Goal: Obtain resource: Download file/media

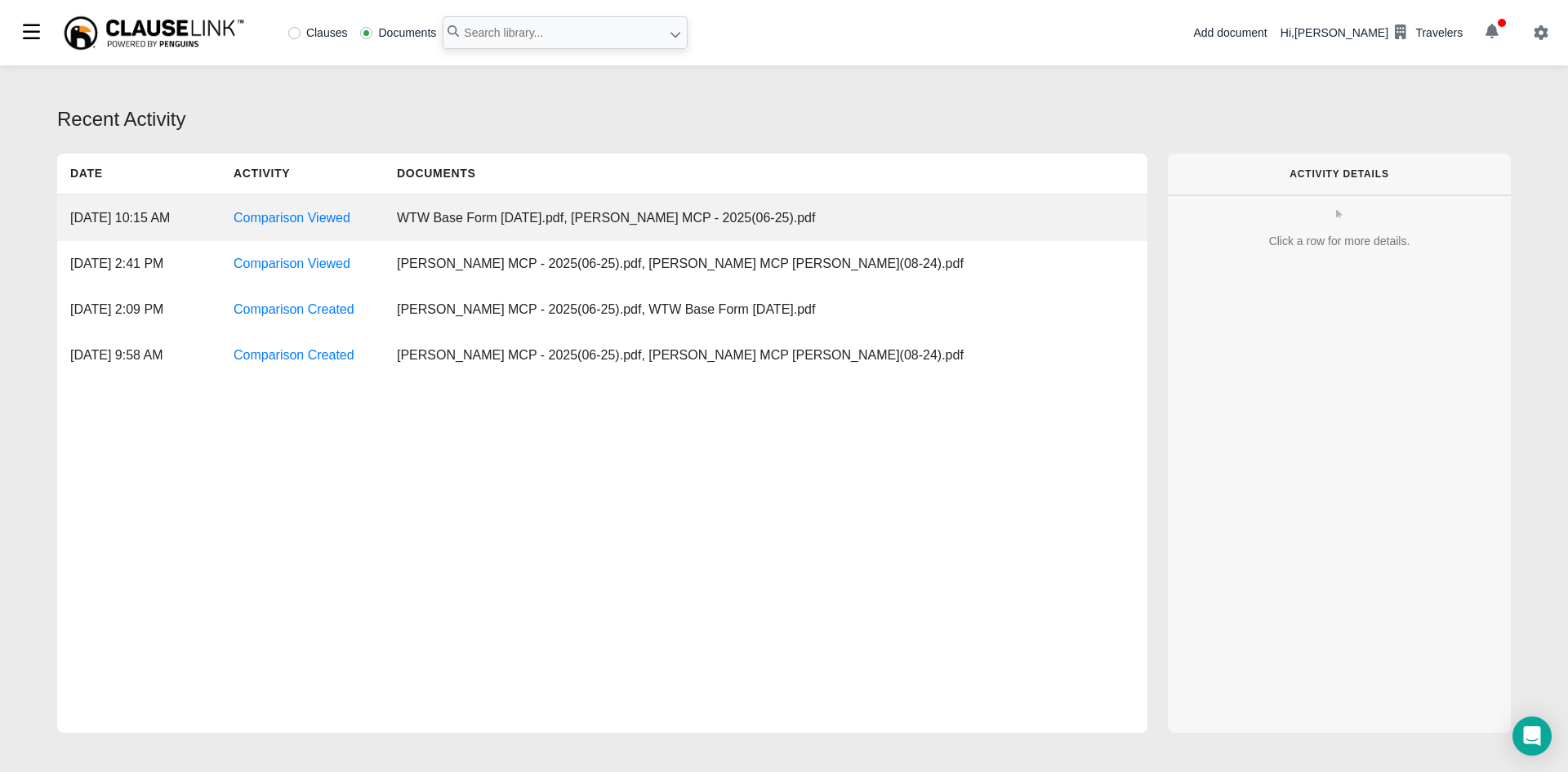
click at [492, 216] on div "WTW Base Form [DATE].pdf, [PERSON_NAME] MCP - 2025(06-25).pdf" at bounding box center [606, 218] width 445 height 46
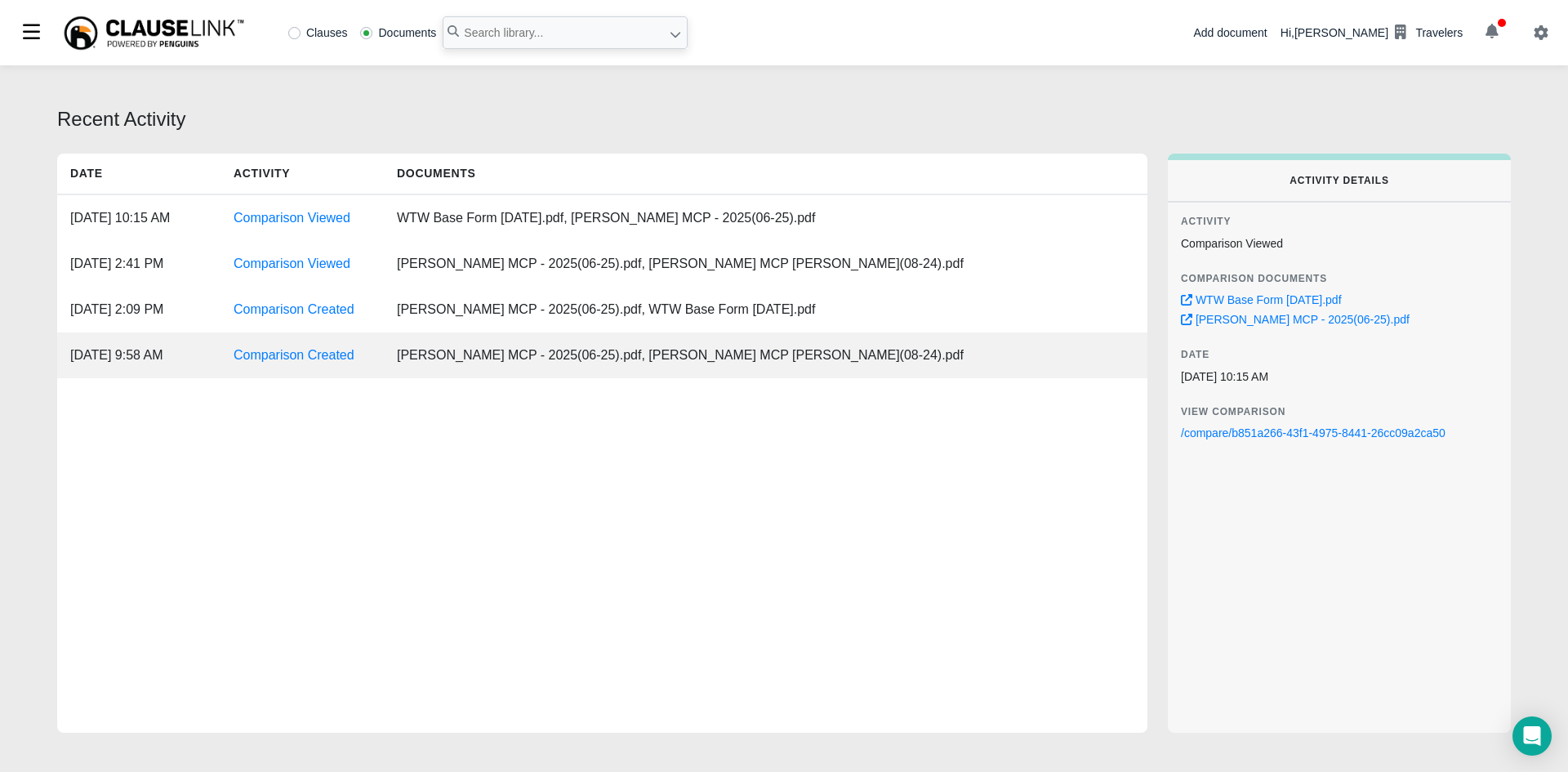
click at [640, 365] on div "Willis WOLF MCP - 2025(06-25).pdf, WILLIS MCP WOLF(08-24).pdf" at bounding box center [681, 355] width 593 height 46
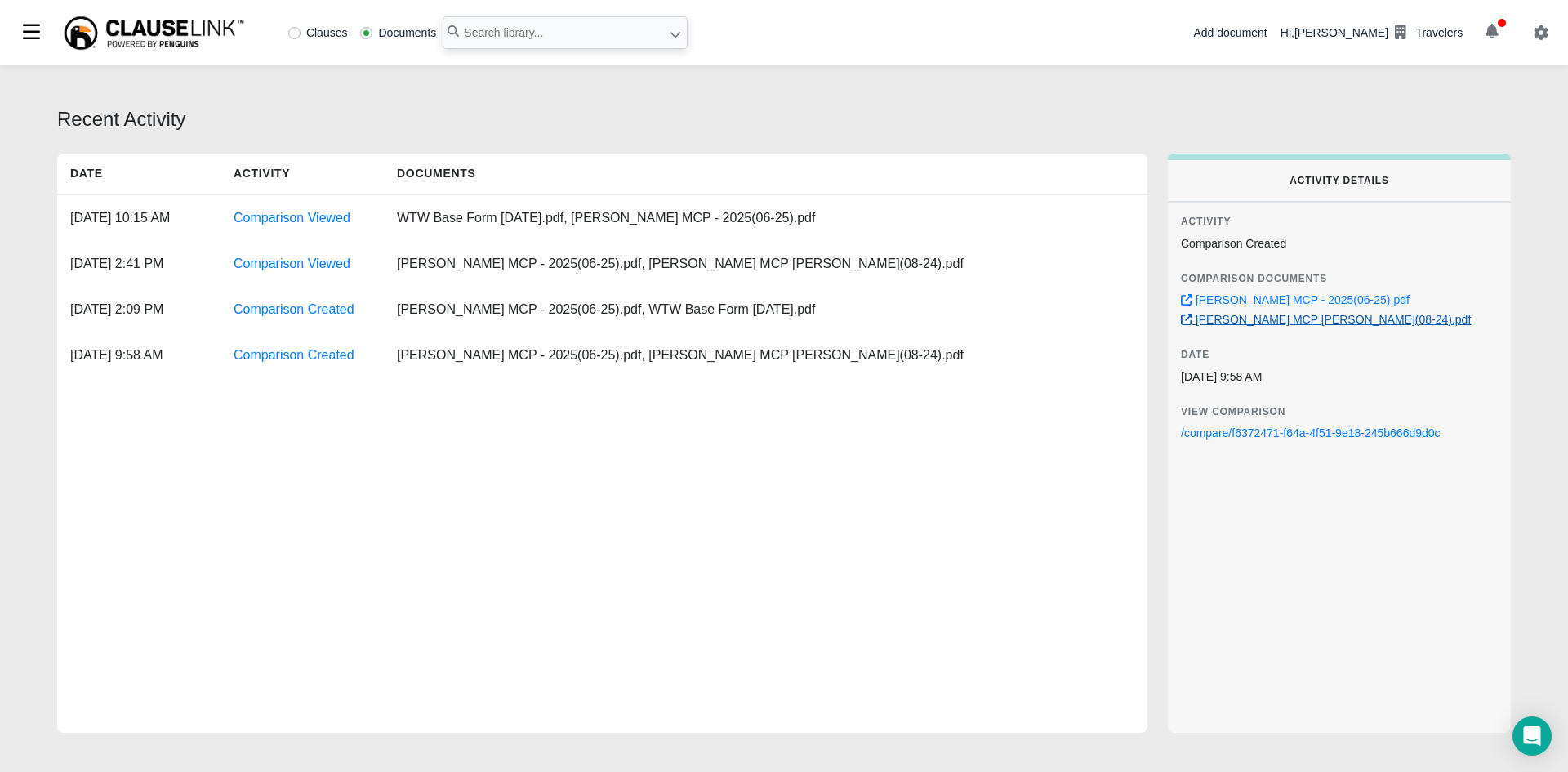
click at [1265, 321] on link "[PERSON_NAME] MCP [PERSON_NAME](08-24).pdf" at bounding box center [1326, 319] width 290 height 13
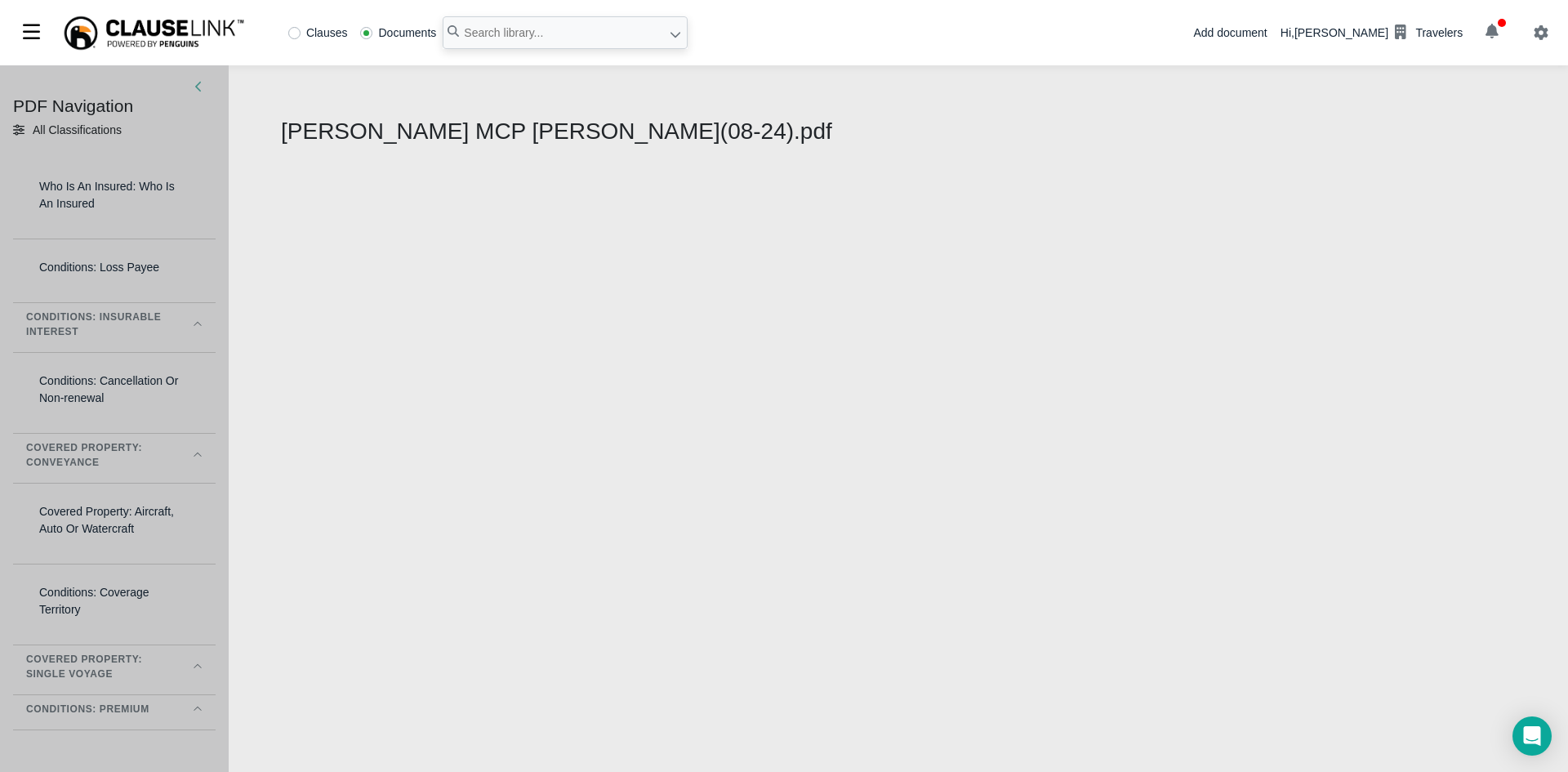
select select "1"
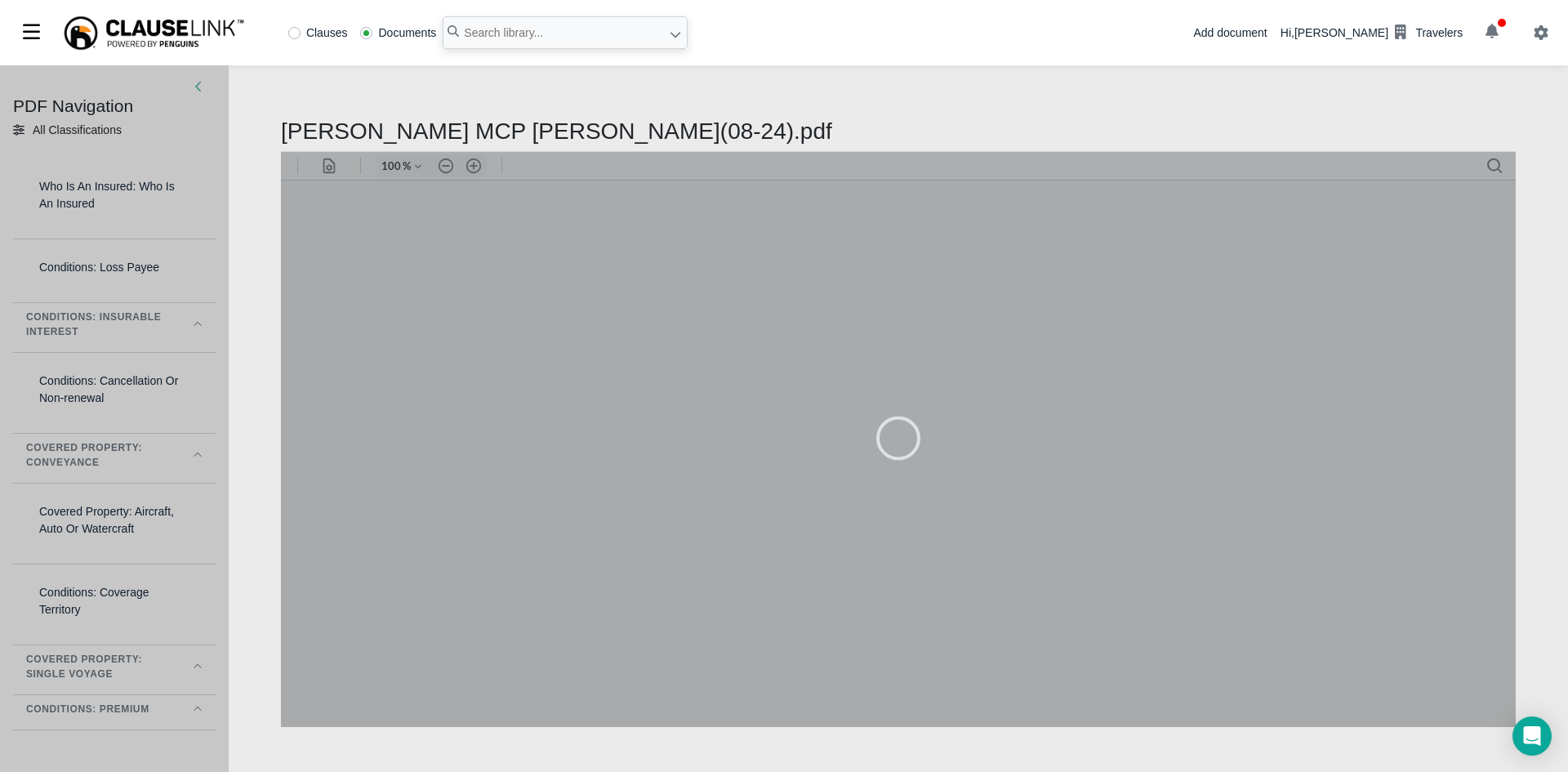
type input "83"
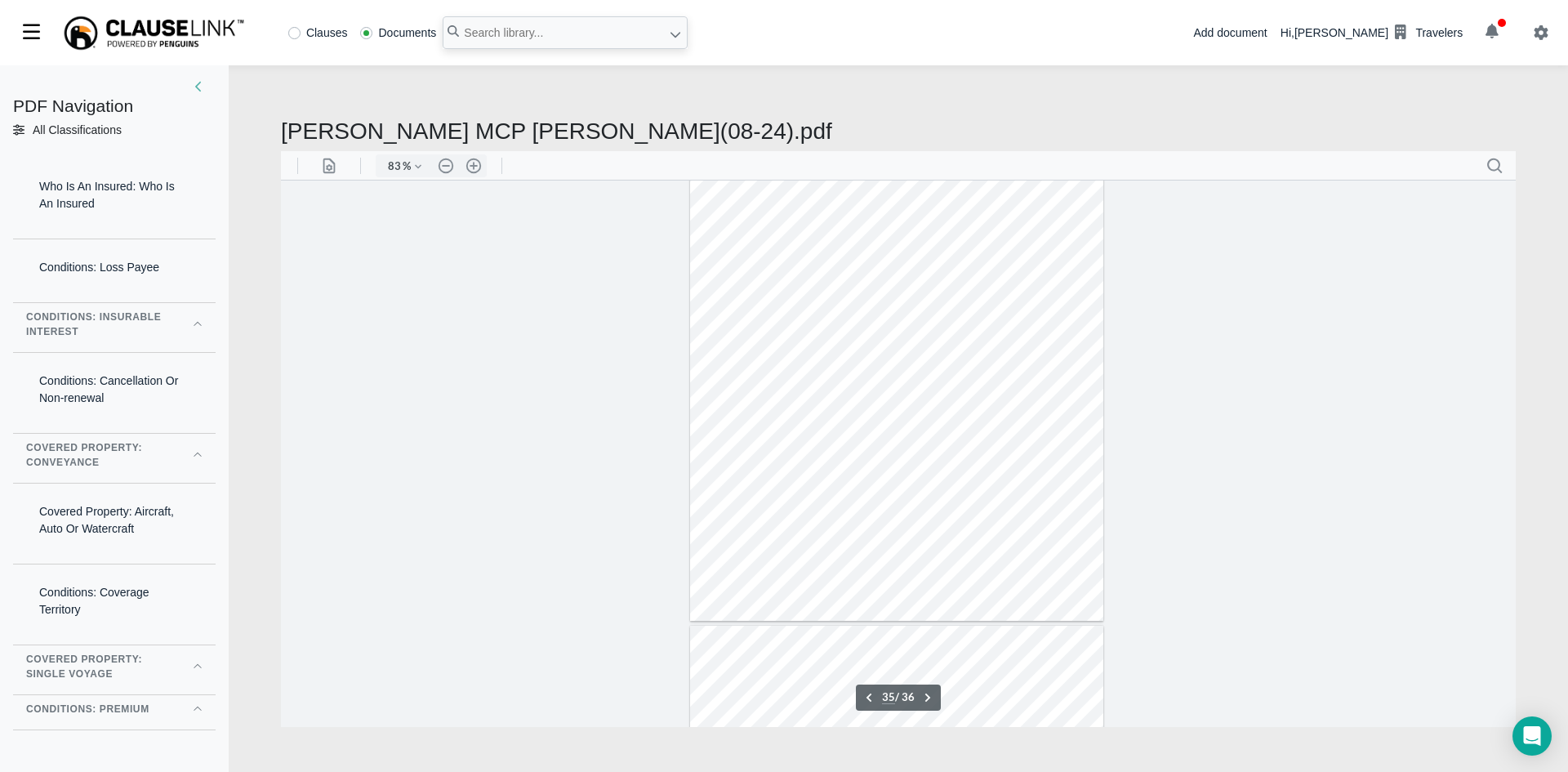
type input "36"
type input "133"
